Goal: Manage account settings

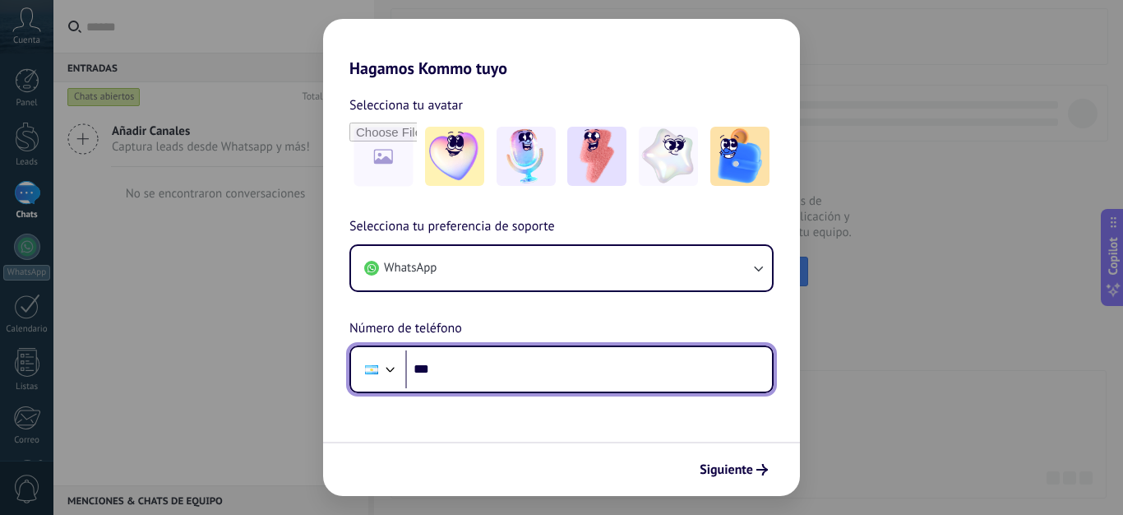
click at [556, 385] on input "***" at bounding box center [588, 369] width 367 height 38
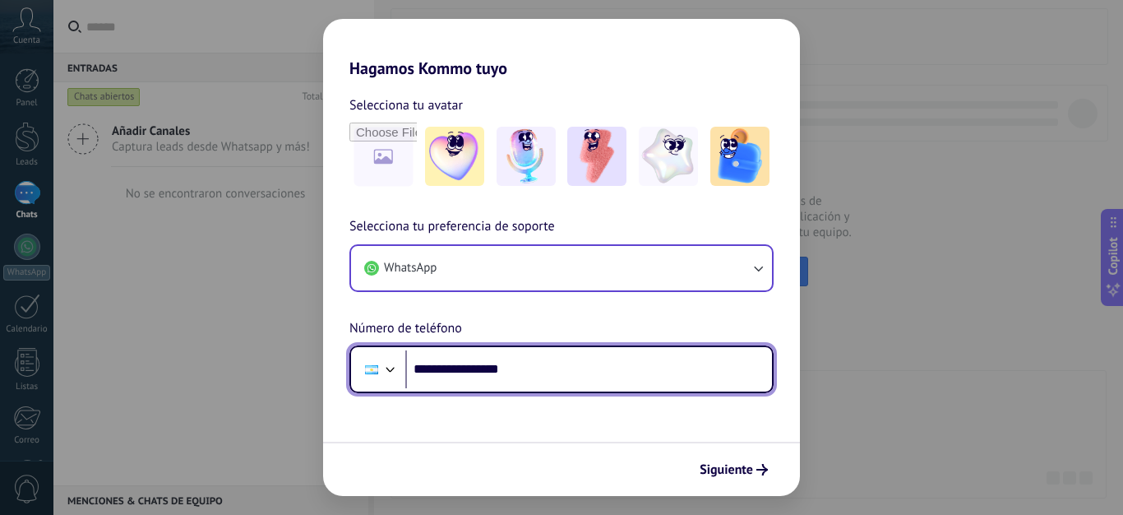
type input "**********"
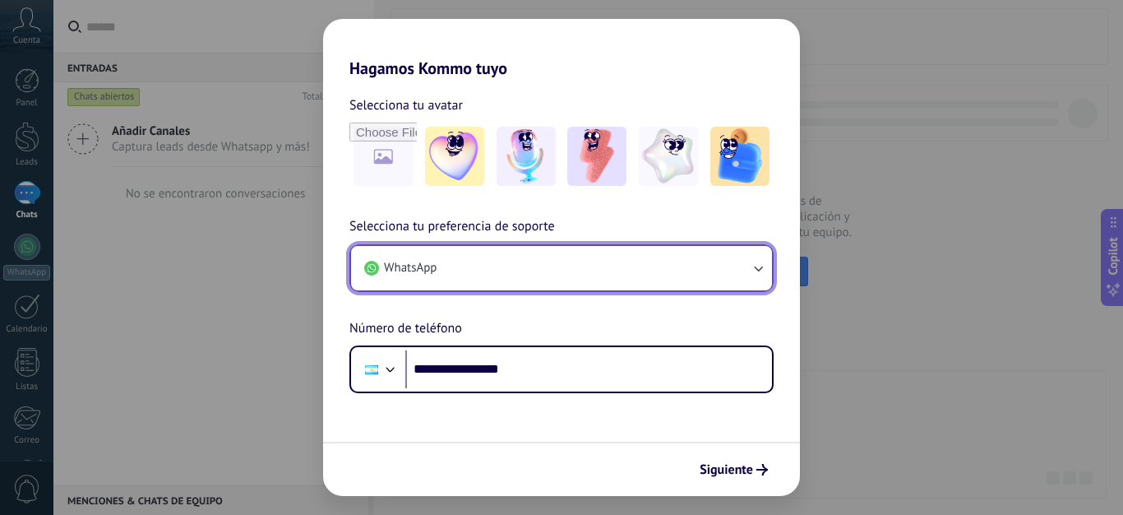
click at [645, 273] on button "WhatsApp" at bounding box center [561, 268] width 421 height 44
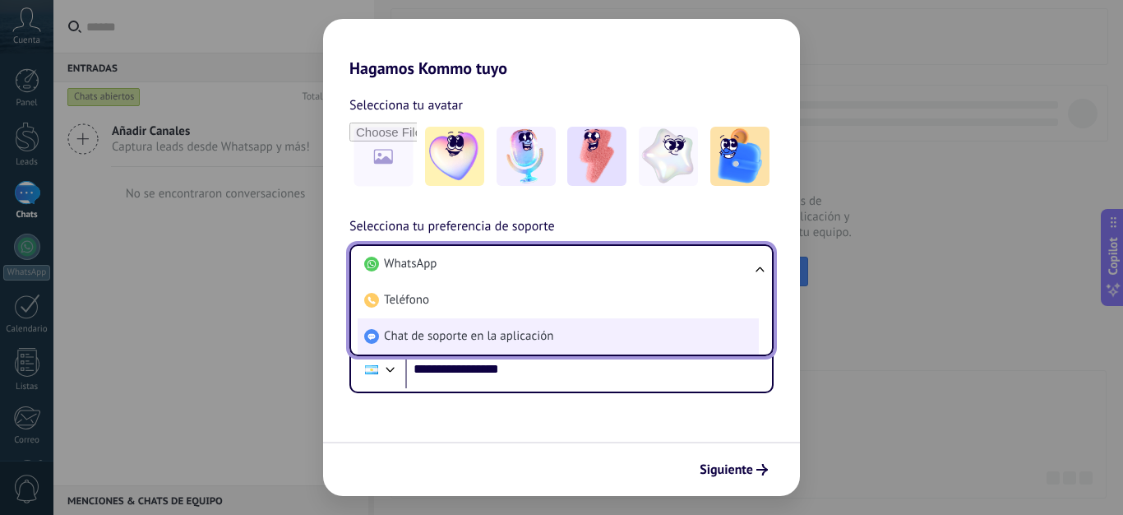
click at [596, 332] on li "Chat de soporte en la aplicación" at bounding box center [558, 336] width 401 height 36
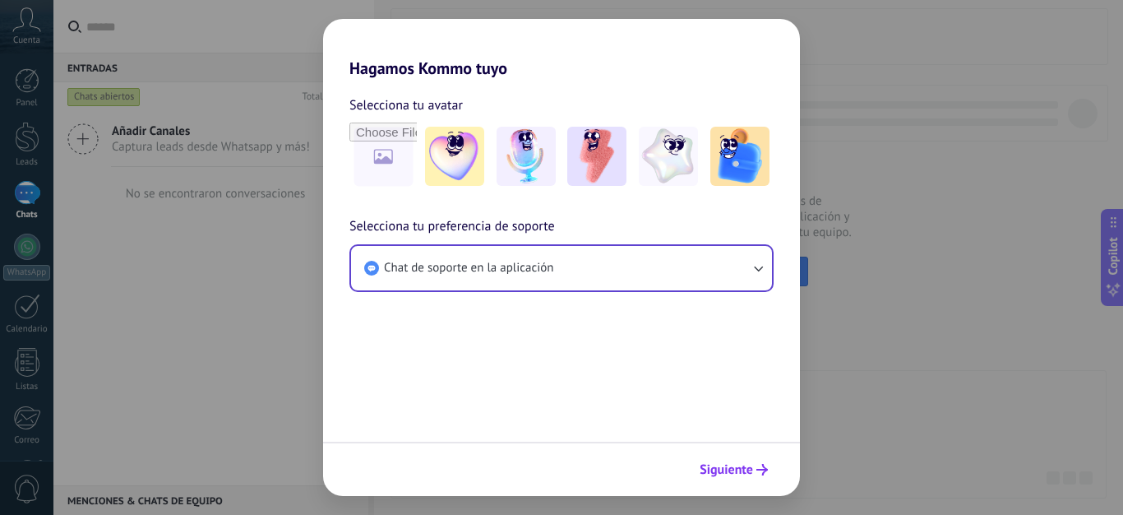
click at [714, 471] on span "Siguiente" at bounding box center [725, 470] width 53 height 12
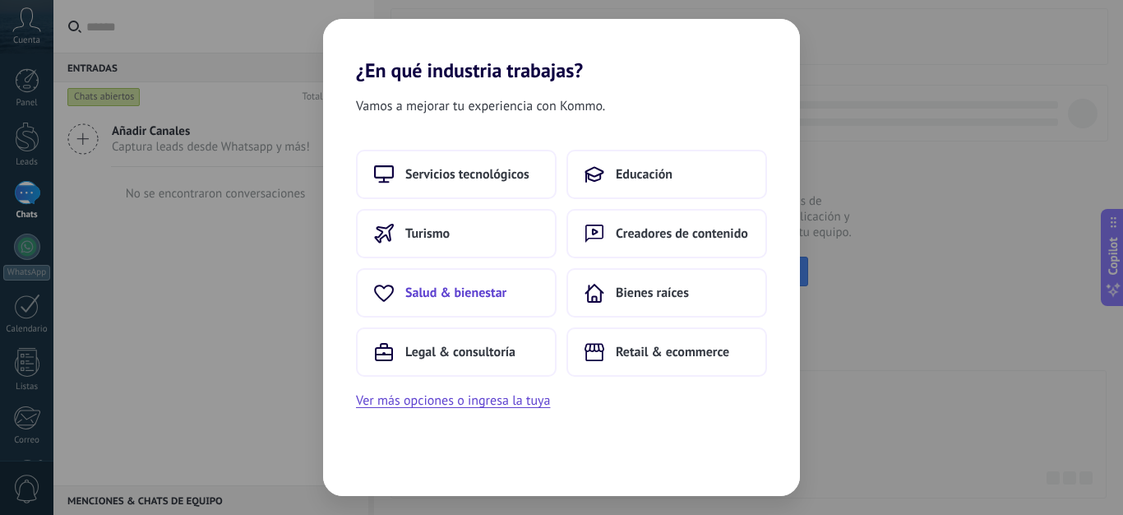
click at [463, 293] on span "Salud & bienestar" at bounding box center [455, 292] width 101 height 16
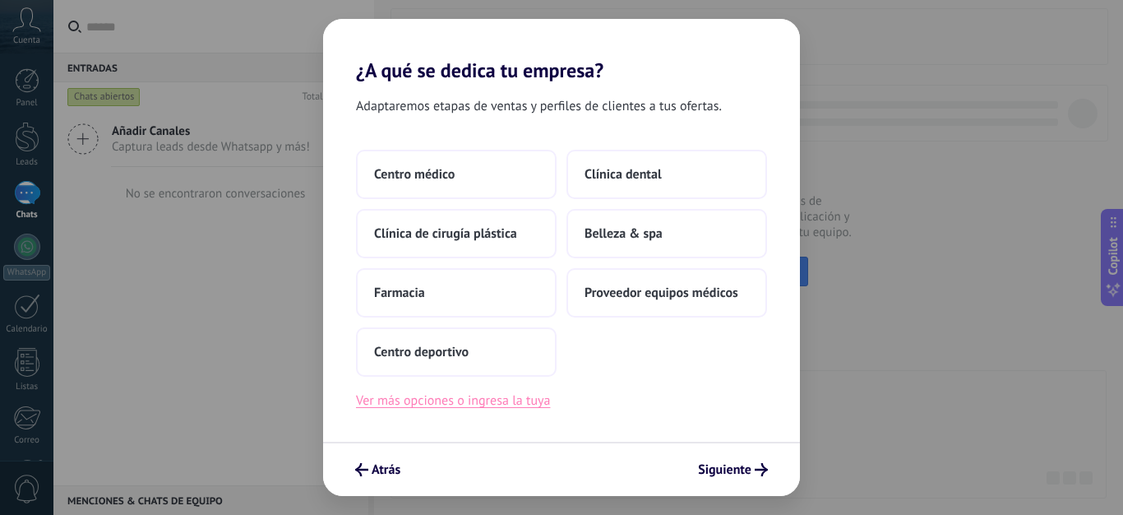
click at [436, 402] on button "Ver más opciones o ingresa la tuya" at bounding box center [453, 400] width 194 height 21
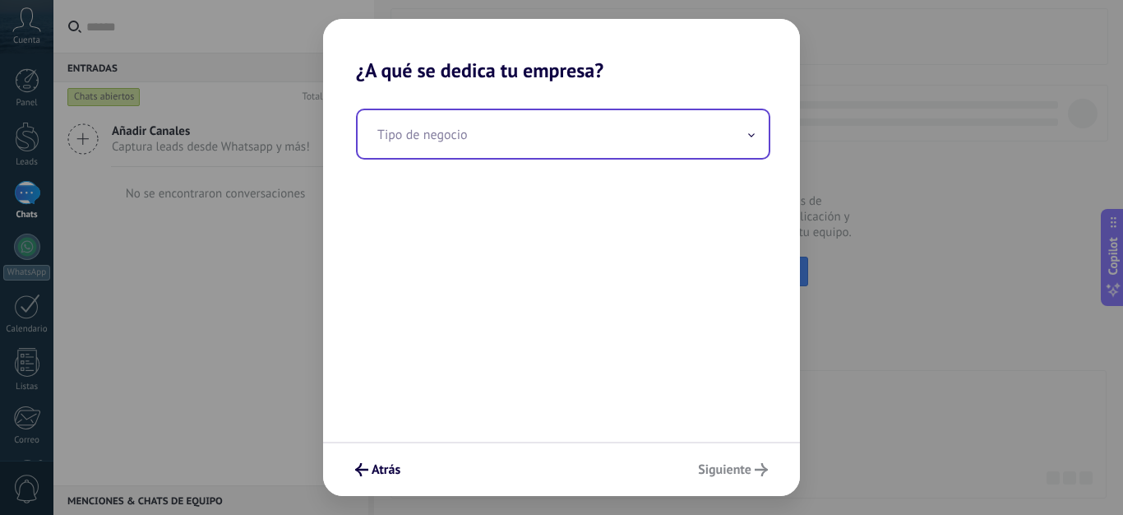
click at [621, 145] on input "text" at bounding box center [563, 134] width 411 height 48
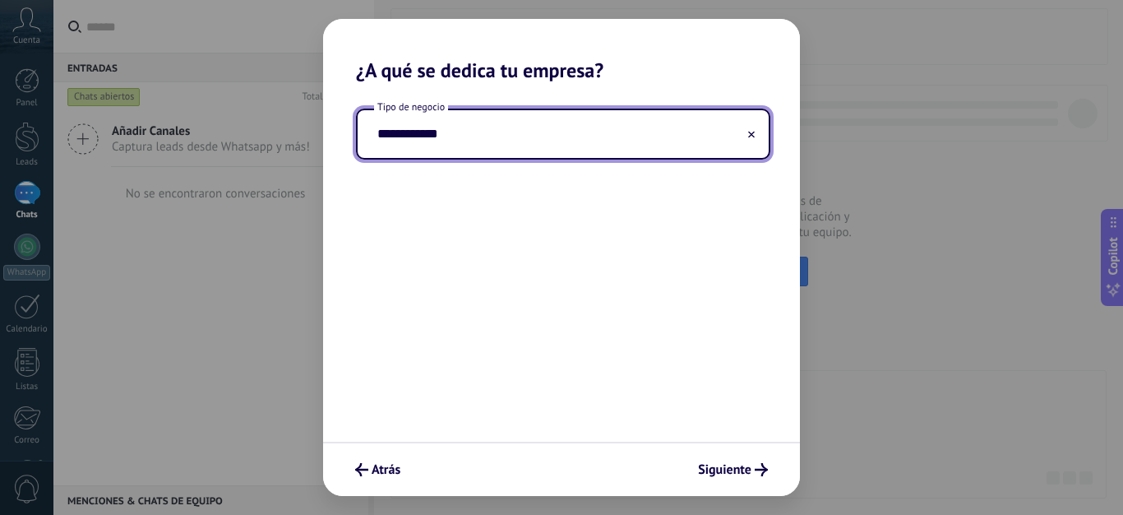
type input "**********"
click at [709, 479] on button "Siguiente" at bounding box center [732, 469] width 85 height 28
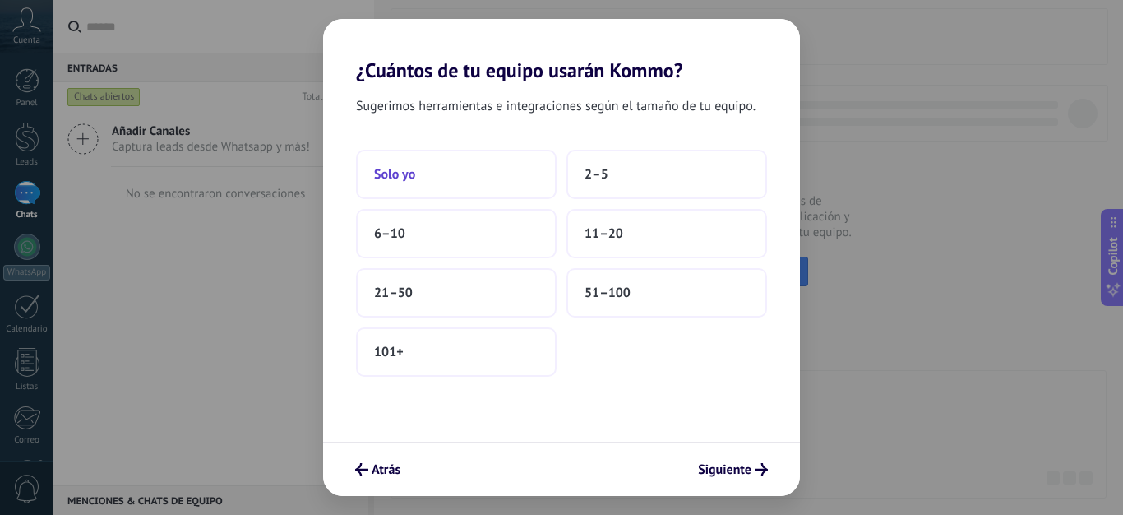
click at [455, 181] on button "Solo yo" at bounding box center [456, 174] width 201 height 49
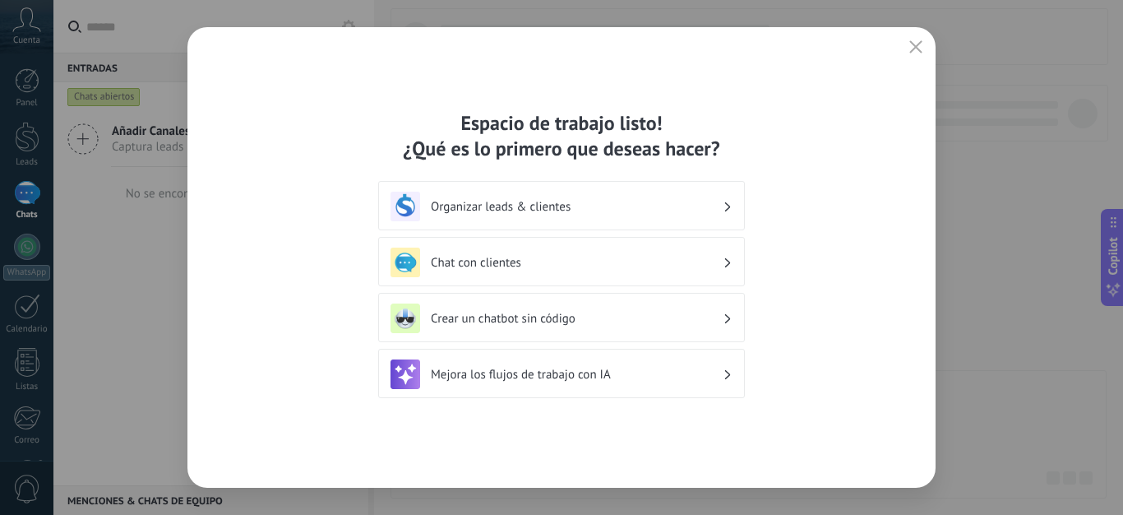
click at [567, 333] on div "Crear un chatbot sin código" at bounding box center [561, 317] width 367 height 49
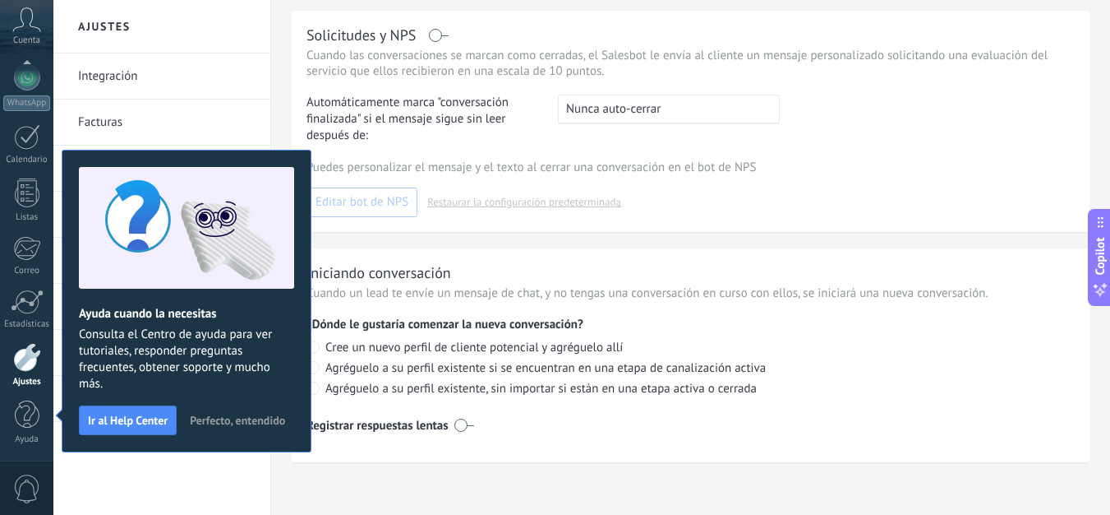
scroll to position [569, 0]
click at [34, 482] on span "0" at bounding box center [27, 488] width 28 height 29
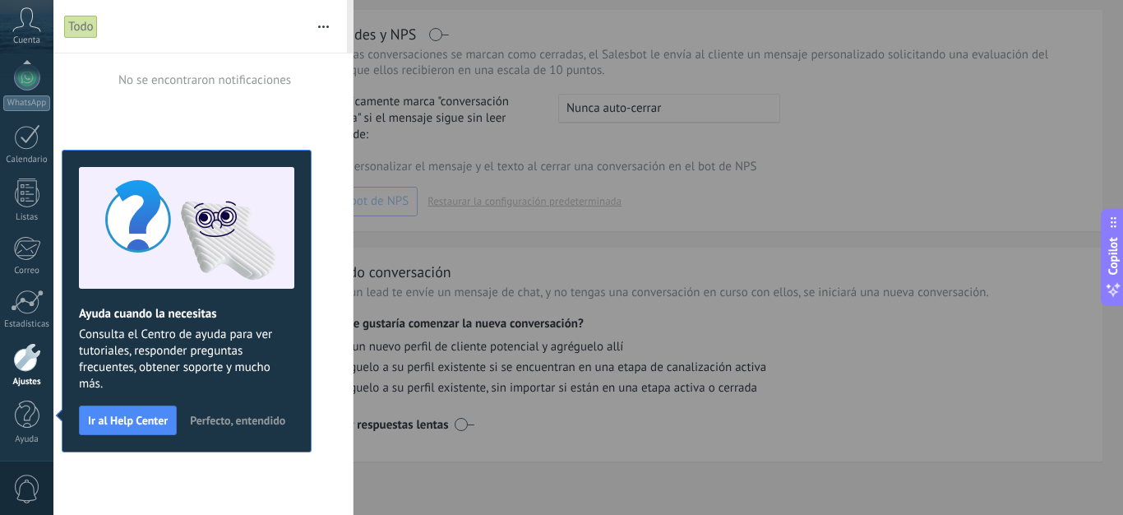
click at [549, 313] on div at bounding box center [561, 257] width 1123 height 515
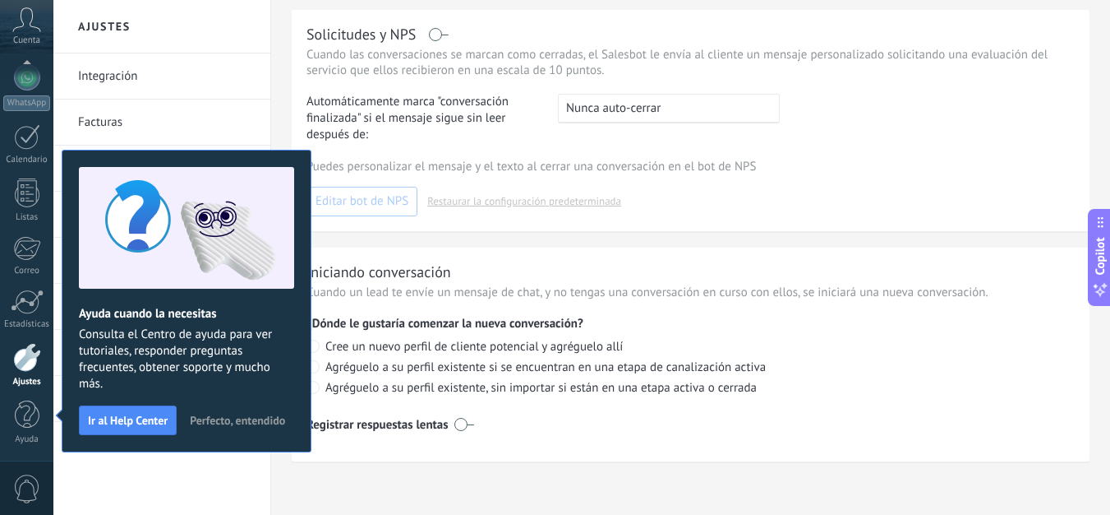
click at [676, 108] on div ": Nunca auto-cerrar" at bounding box center [669, 109] width 222 height 30
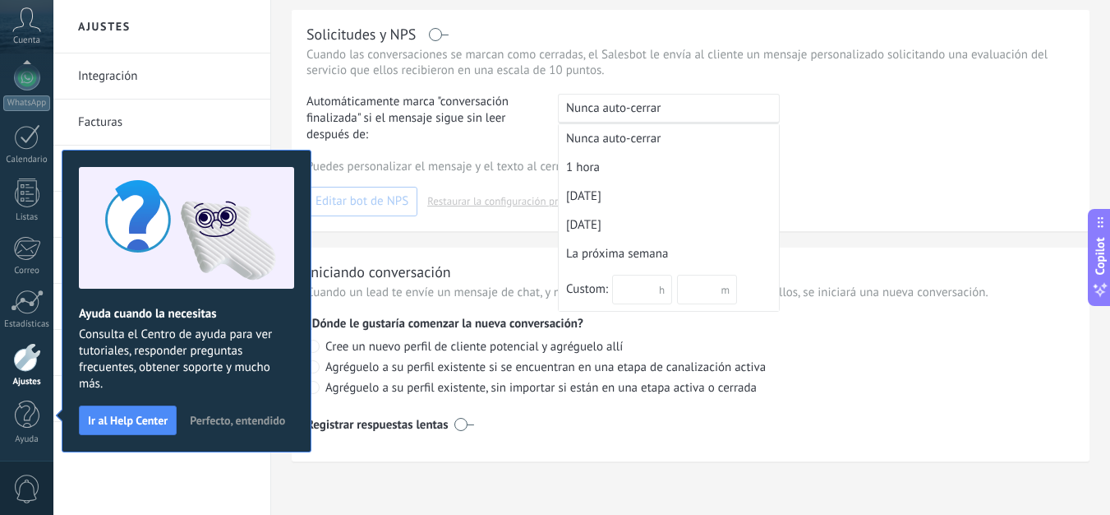
click at [676, 108] on div ": Nunca auto-cerrar" at bounding box center [669, 109] width 222 height 30
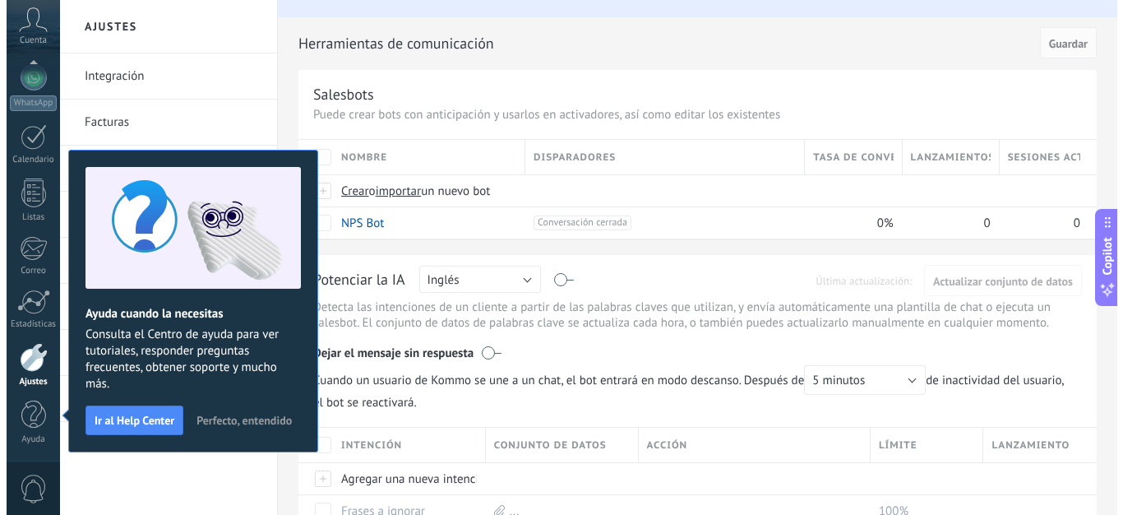
scroll to position [0, 0]
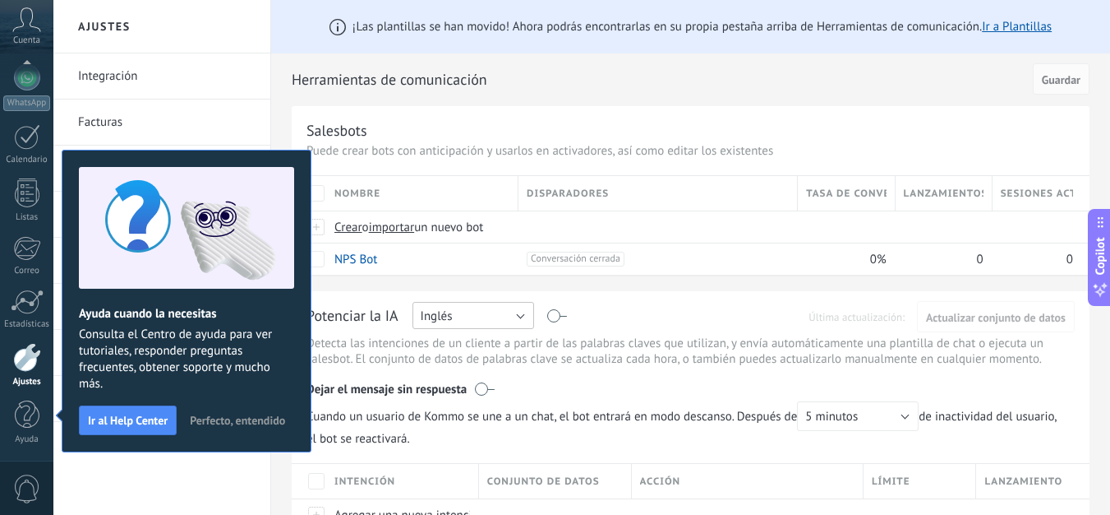
click at [511, 321] on button "Inglés" at bounding box center [474, 315] width 122 height 27
click at [458, 372] on span "Español" at bounding box center [466, 373] width 126 height 16
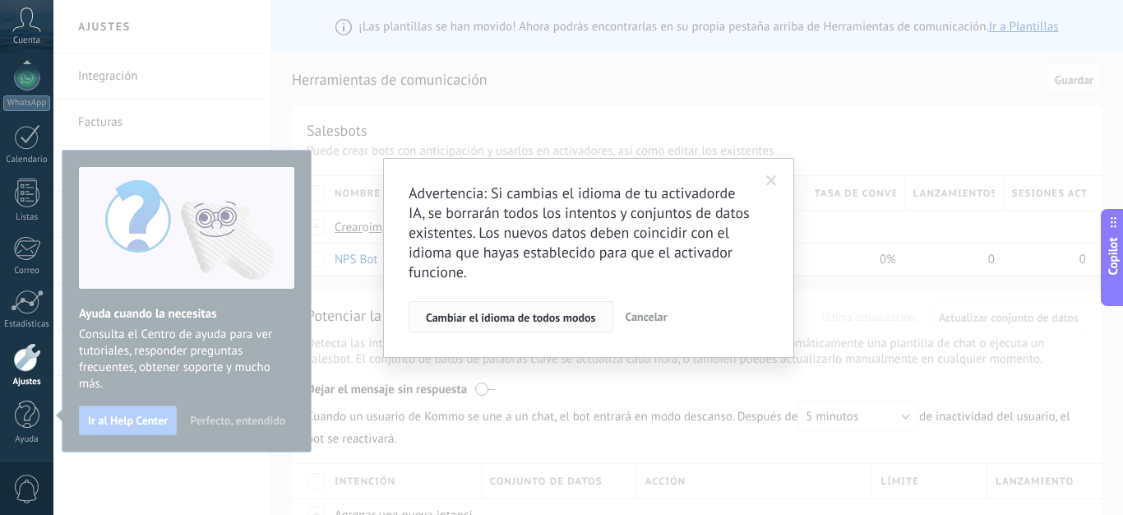
click at [541, 329] on button "Cambiar el idioma de todos modos" at bounding box center [511, 316] width 205 height 31
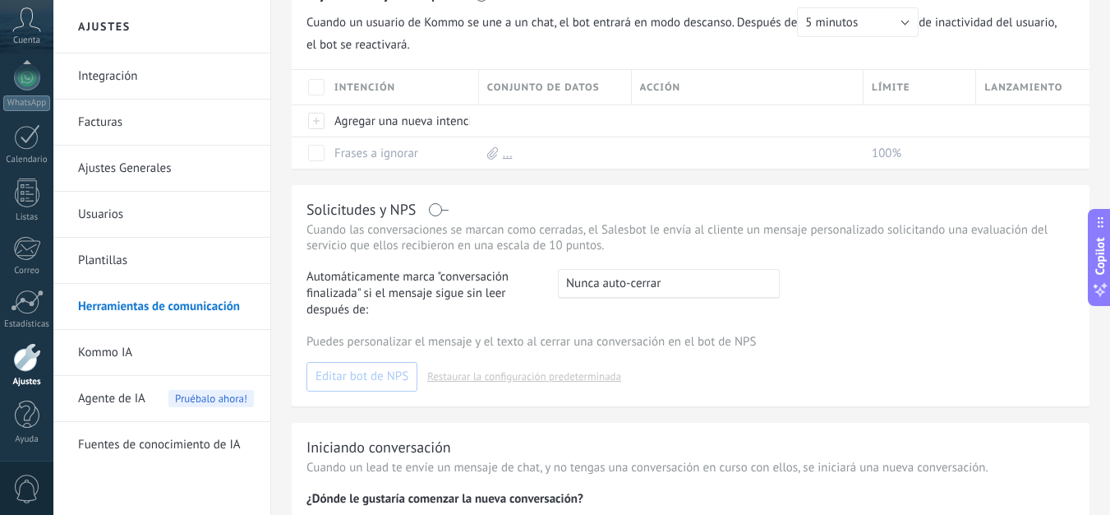
scroll to position [395, 0]
